Goal: Information Seeking & Learning: Check status

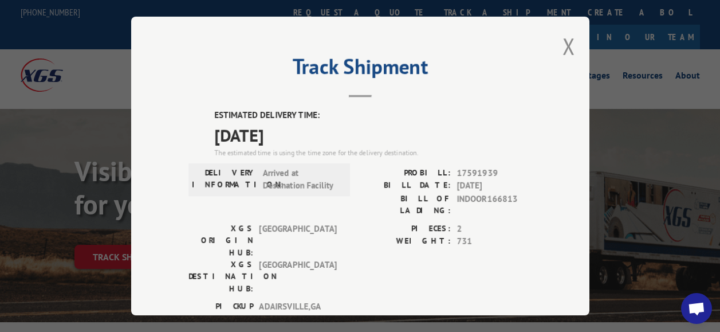
scroll to position [0, 23]
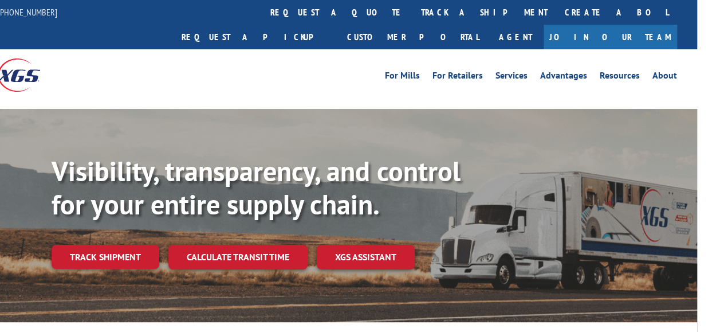
scroll to position [0, 23]
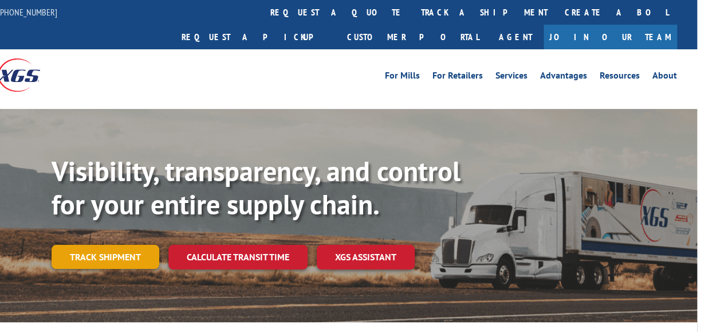
click at [128, 245] on link "Track shipment" at bounding box center [106, 257] width 108 height 24
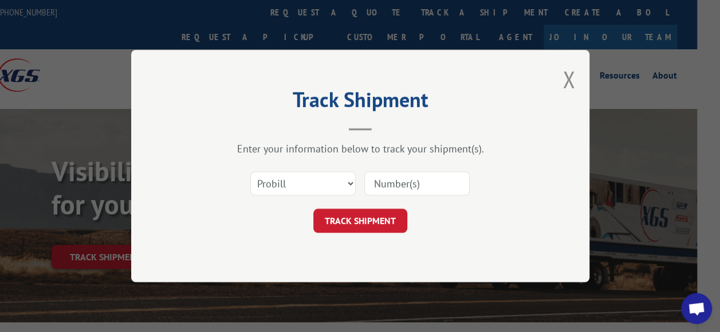
click at [381, 187] on input at bounding box center [416, 183] width 105 height 24
type input "17591939"
click at [383, 222] on button "TRACK SHIPMENT" at bounding box center [360, 220] width 94 height 24
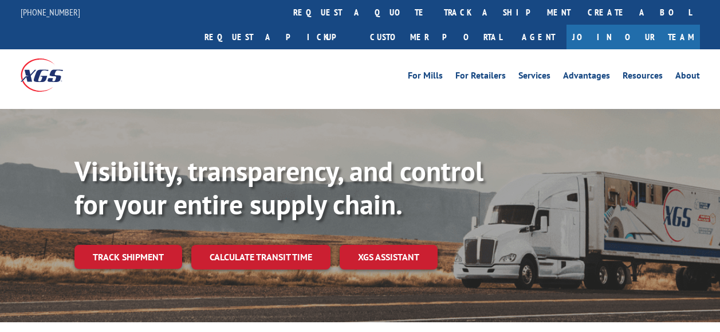
scroll to position [0, 23]
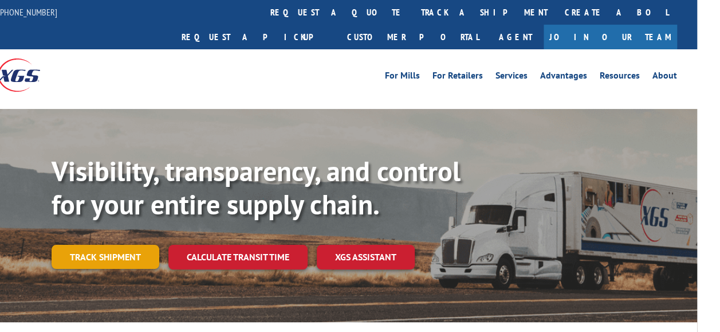
drag, startPoint x: 0, startPoint y: 0, endPoint x: 101, endPoint y: 229, distance: 250.3
click at [101, 245] on link "Track shipment" at bounding box center [106, 257] width 108 height 24
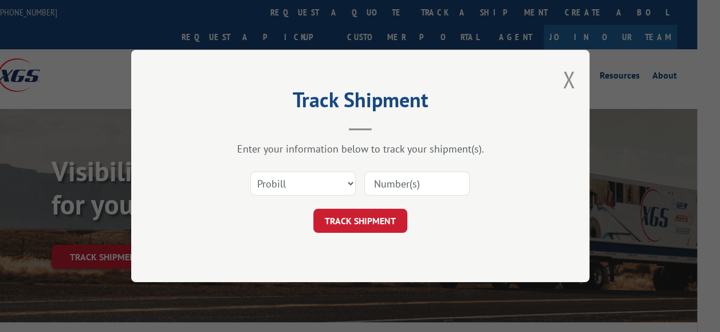
click at [421, 190] on input at bounding box center [416, 183] width 105 height 24
type input "17591939"
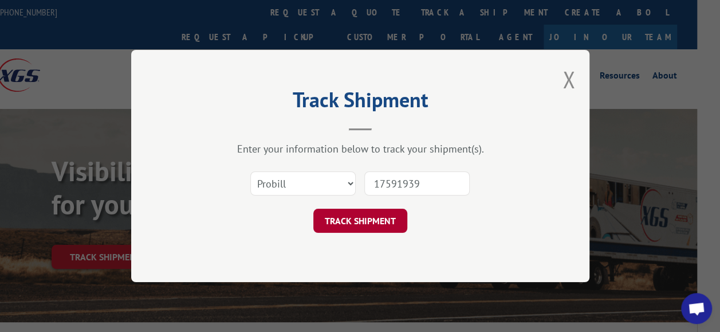
click at [370, 222] on button "TRACK SHIPMENT" at bounding box center [360, 220] width 94 height 24
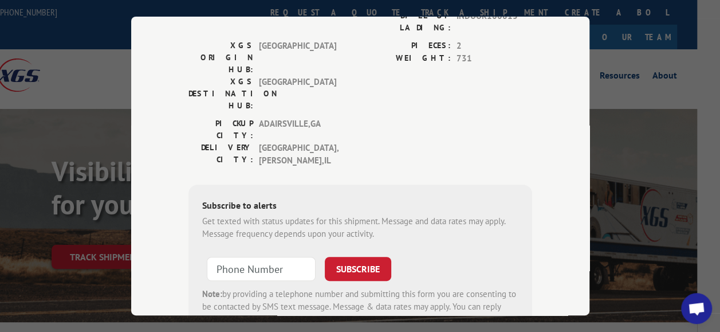
scroll to position [222, 0]
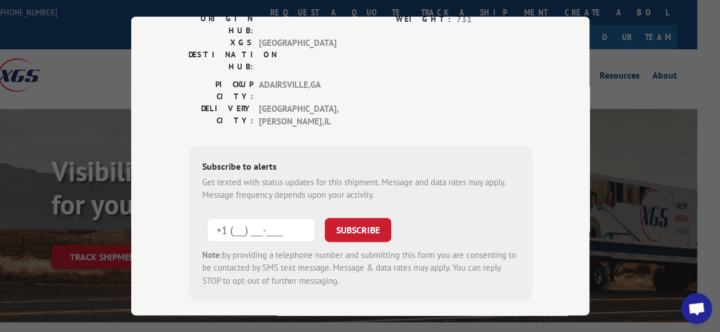
click at [257, 218] on input "+1 (___) ___-____" at bounding box center [261, 230] width 109 height 24
type input "+1 (815) 814-2253"
click at [348, 218] on button "SUBSCRIBE" at bounding box center [358, 230] width 66 height 24
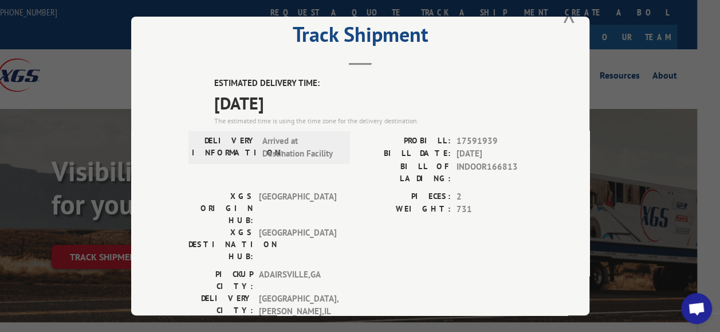
scroll to position [14, 0]
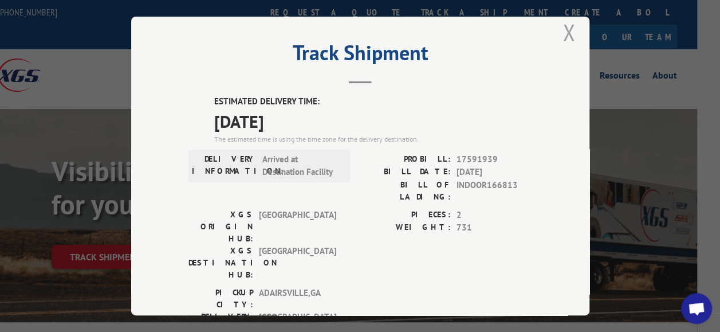
click at [566, 32] on button "Close modal" at bounding box center [568, 32] width 13 height 30
